Goal: Transaction & Acquisition: Purchase product/service

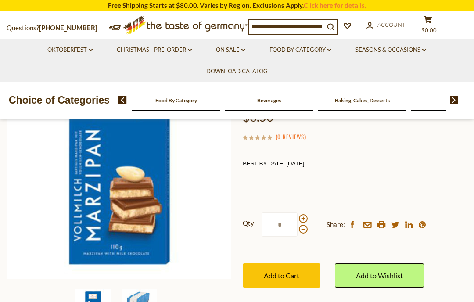
scroll to position [110, 0]
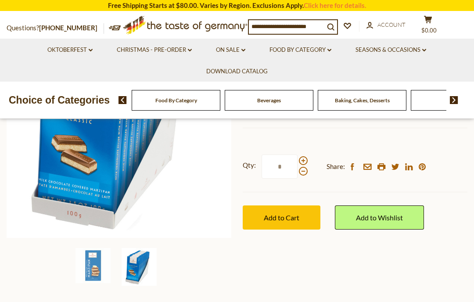
scroll to position [167, 0]
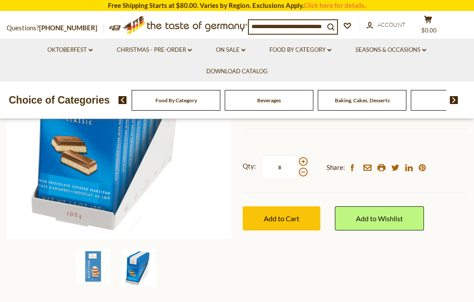
click at [144, 272] on img at bounding box center [139, 268] width 35 height 38
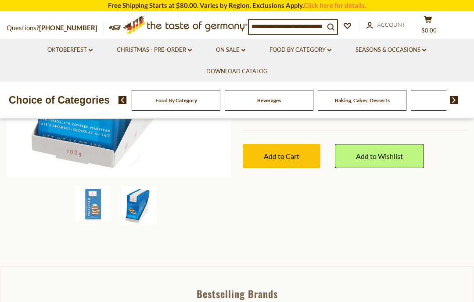
scroll to position [224, 0]
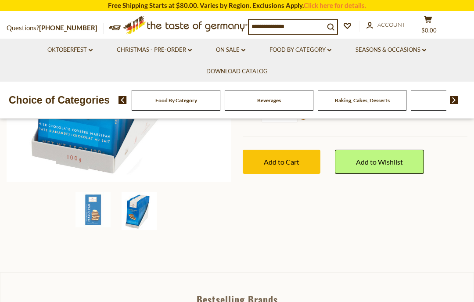
click at [146, 212] on img at bounding box center [139, 211] width 35 height 38
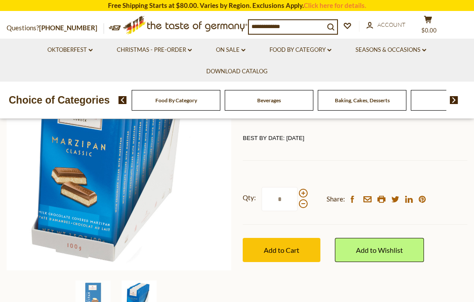
scroll to position [137, 0]
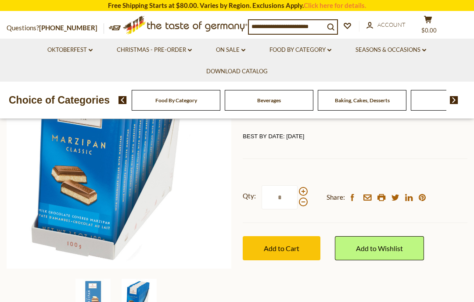
click at [302, 188] on span at bounding box center [303, 191] width 9 height 9
click at [298, 188] on input "*" at bounding box center [280, 197] width 36 height 24
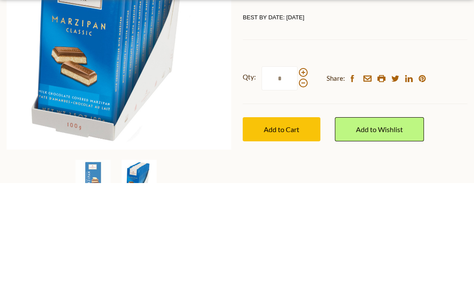
click at [301, 187] on span at bounding box center [303, 191] width 9 height 9
click at [298, 186] on input "*" at bounding box center [280, 198] width 36 height 24
click at [304, 187] on span at bounding box center [303, 191] width 9 height 9
click at [298, 186] on input "*" at bounding box center [280, 198] width 36 height 24
click at [306, 187] on span at bounding box center [303, 191] width 9 height 9
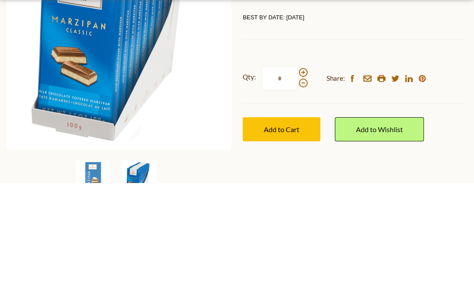
click at [298, 186] on input "*" at bounding box center [280, 198] width 36 height 24
type input "*"
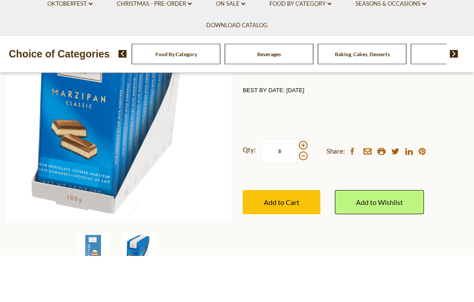
click at [282, 237] on button "Add to Cart" at bounding box center [282, 249] width 78 height 24
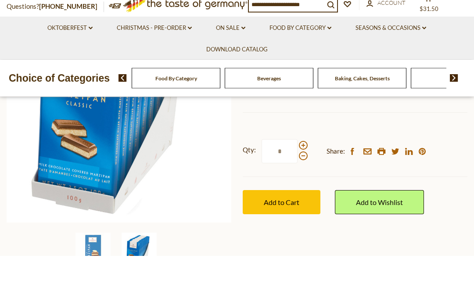
scroll to position [183, 0]
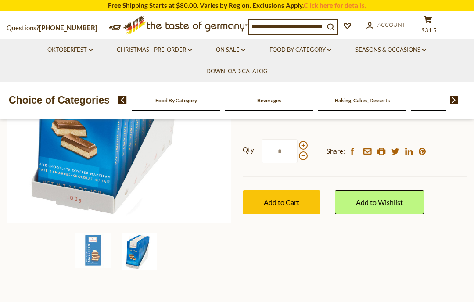
click at [429, 27] on span "$31.5" at bounding box center [428, 30] width 15 height 7
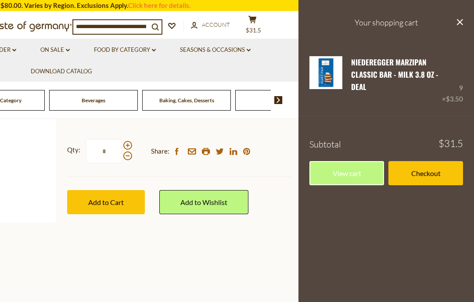
click at [430, 174] on link "Checkout" at bounding box center [425, 173] width 75 height 24
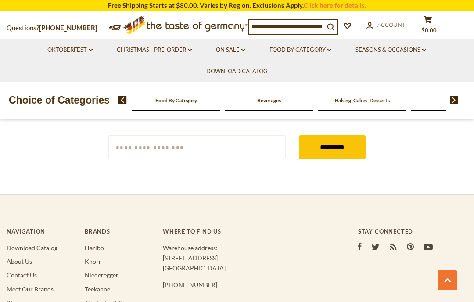
scroll to position [1525, 0]
